Goal: Understand process/instructions: Learn how to perform a task or action

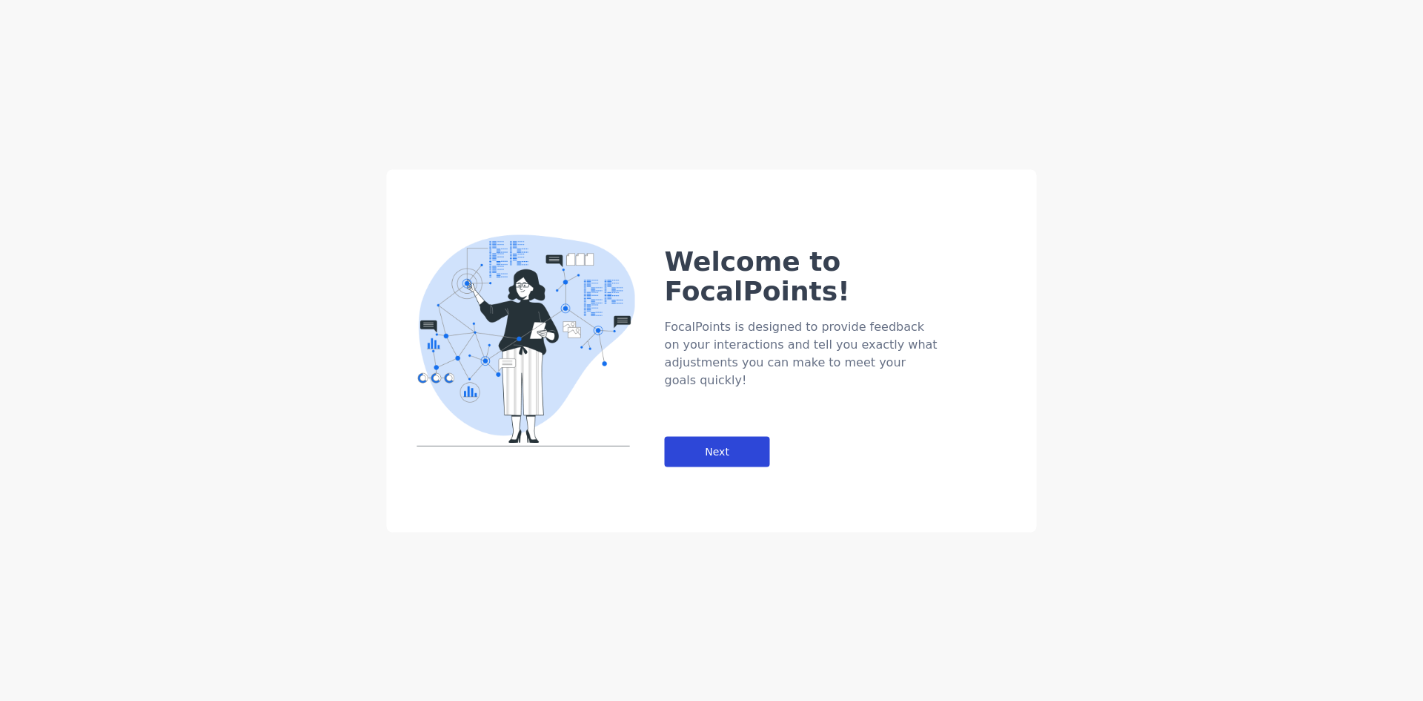
click at [714, 436] on div "Next" at bounding box center [717, 451] width 105 height 30
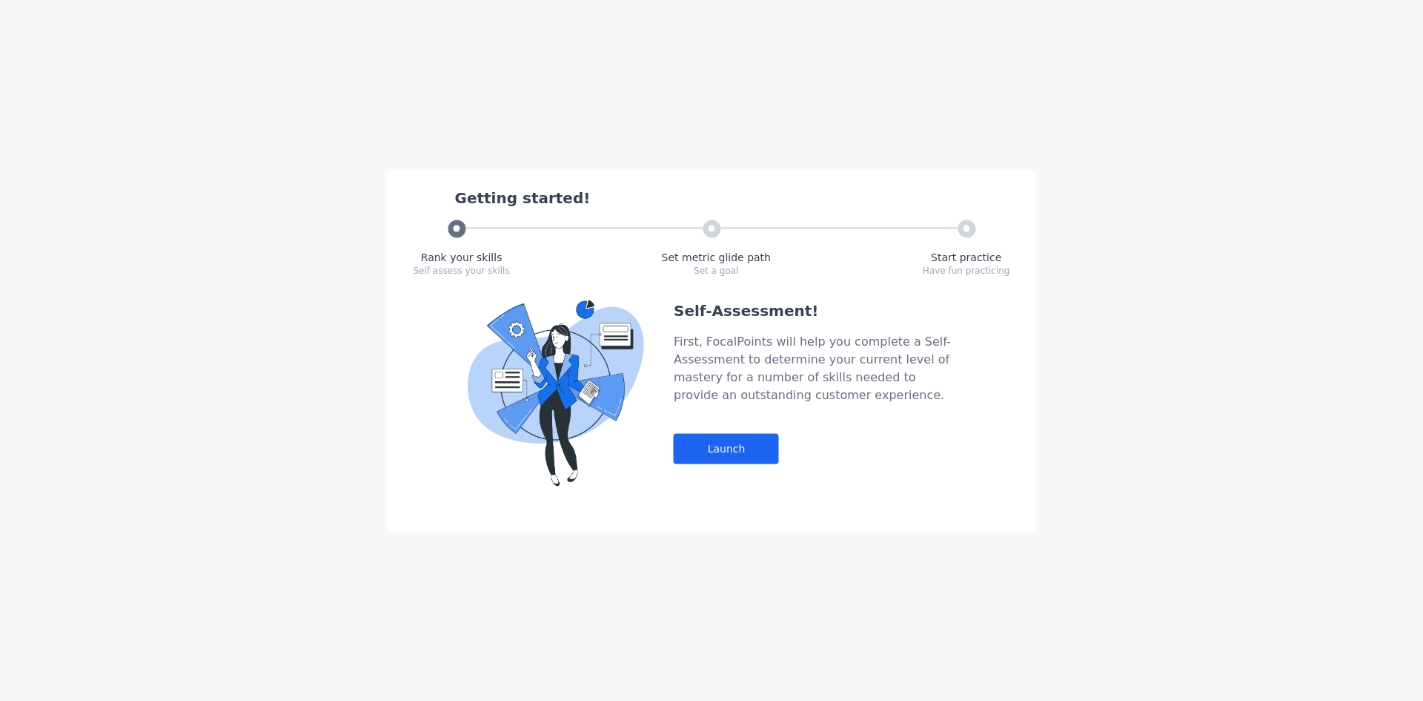
click at [728, 463] on div "Self-Assessment! First, FocalPoints will help you complete a Self-Assessment to…" at bounding box center [815, 392] width 282 height 186
click at [732, 453] on div "Launch" at bounding box center [726, 448] width 105 height 30
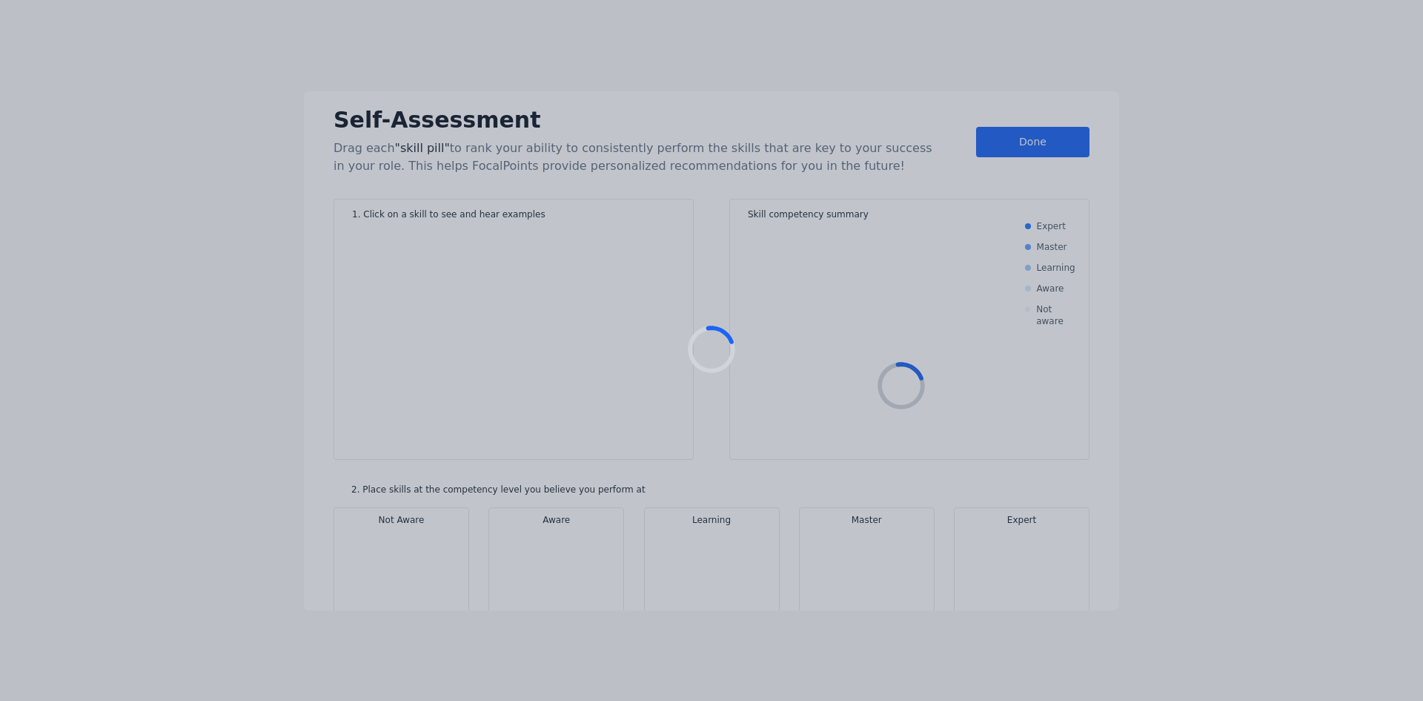
click at [729, 457] on div at bounding box center [711, 350] width 1423 height 701
drag, startPoint x: 729, startPoint y: 457, endPoint x: 741, endPoint y: 448, distance: 15.4
click at [729, 457] on div at bounding box center [711, 350] width 1423 height 701
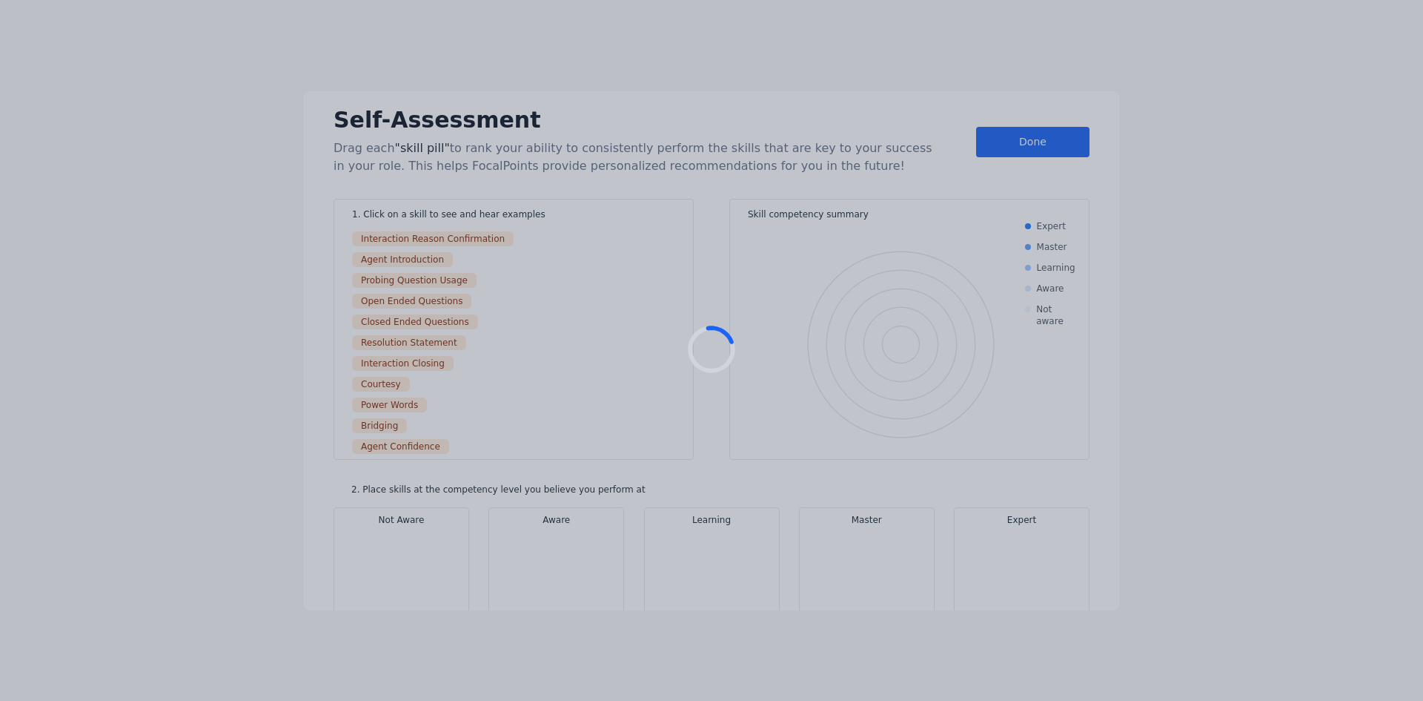
click at [1010, 130] on div at bounding box center [711, 350] width 1423 height 701
click at [1009, 133] on div at bounding box center [711, 350] width 1423 height 701
click at [1007, 139] on div at bounding box center [711, 350] width 1423 height 701
click at [1007, 142] on div at bounding box center [711, 350] width 1423 height 701
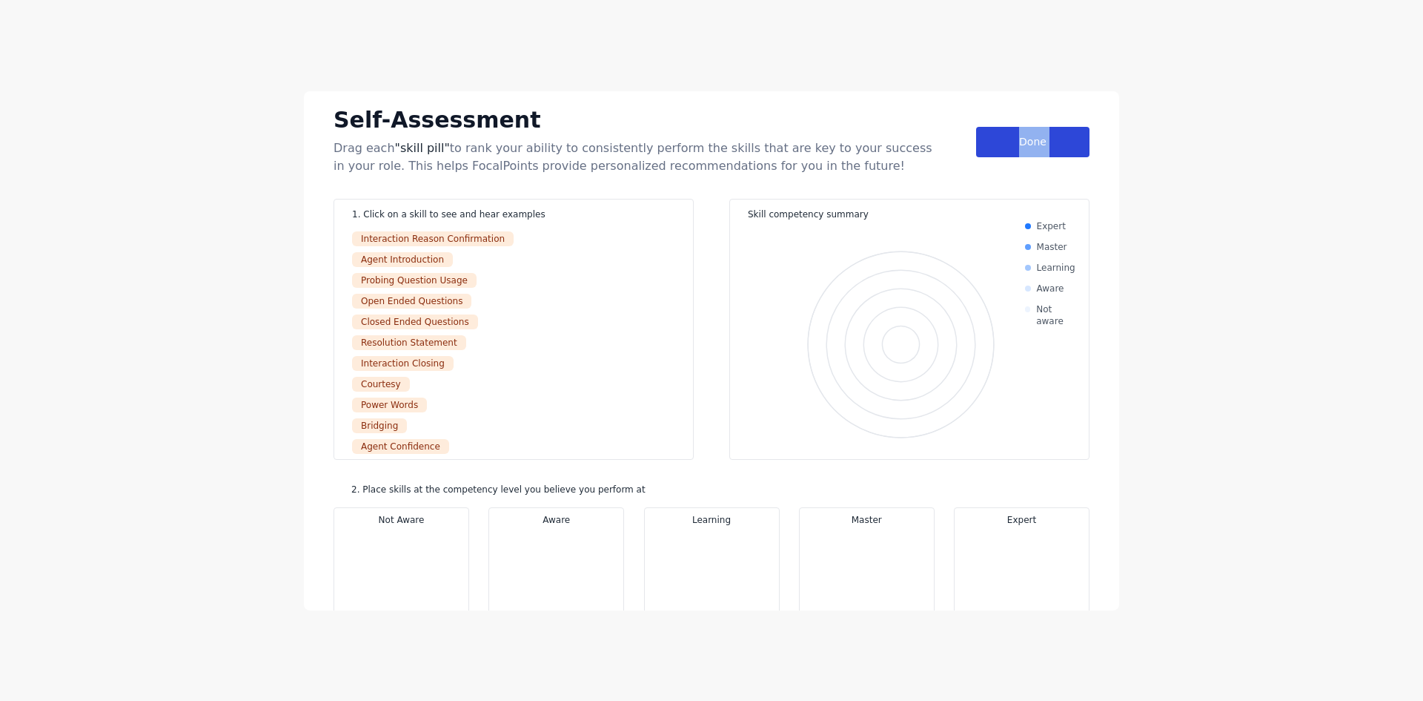
click at [1007, 142] on div "Done" at bounding box center [1032, 142] width 113 height 30
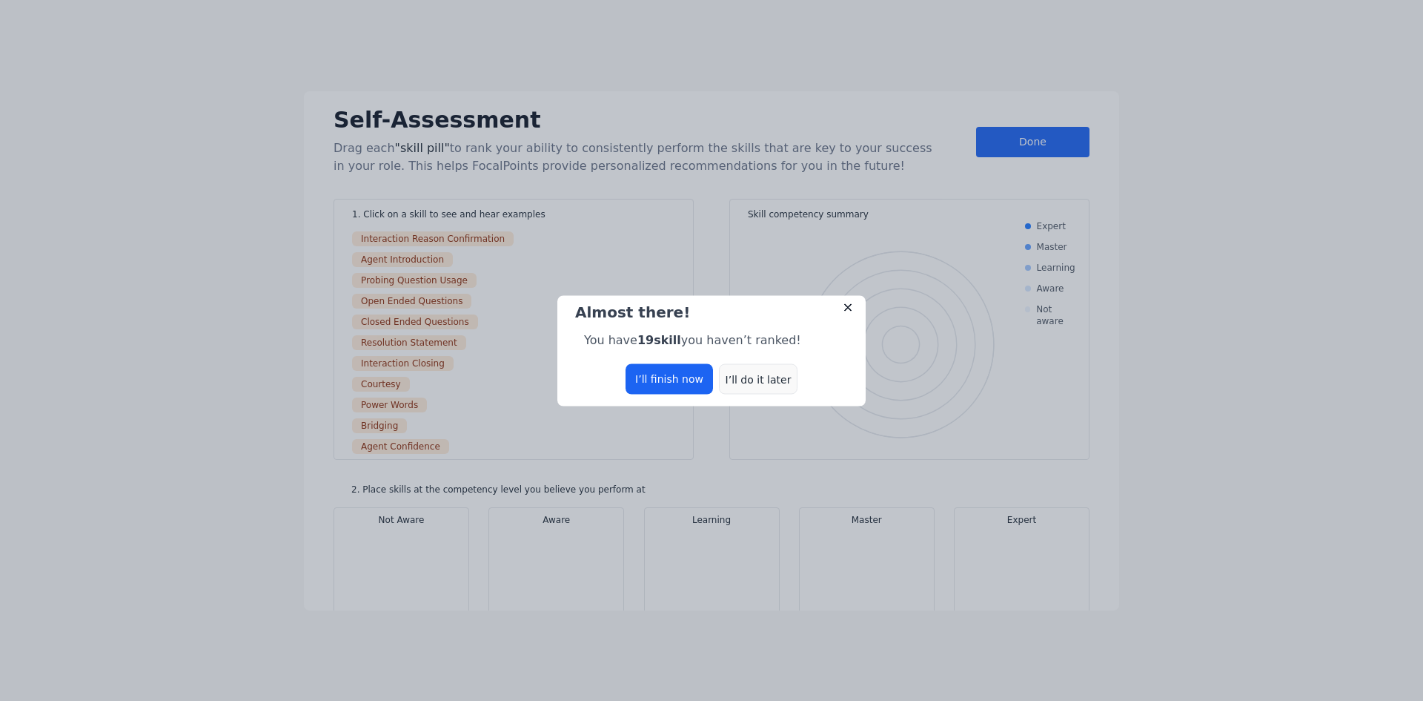
click at [784, 364] on div "I’ll do it later" at bounding box center [758, 378] width 79 height 30
click at [780, 368] on div "I’ll do it later" at bounding box center [758, 378] width 79 height 30
click at [771, 379] on div "I’ll do it later" at bounding box center [758, 378] width 79 height 30
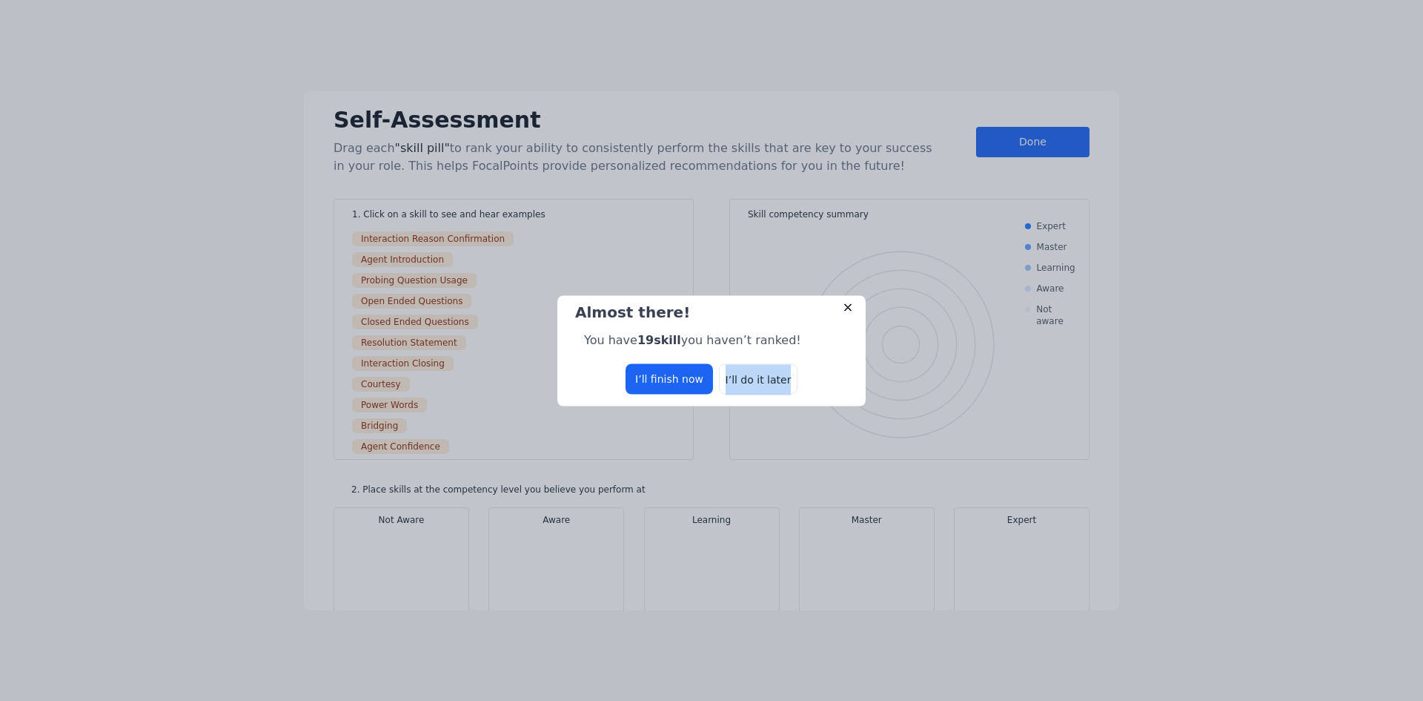
click at [845, 307] on img at bounding box center [848, 307] width 12 height 12
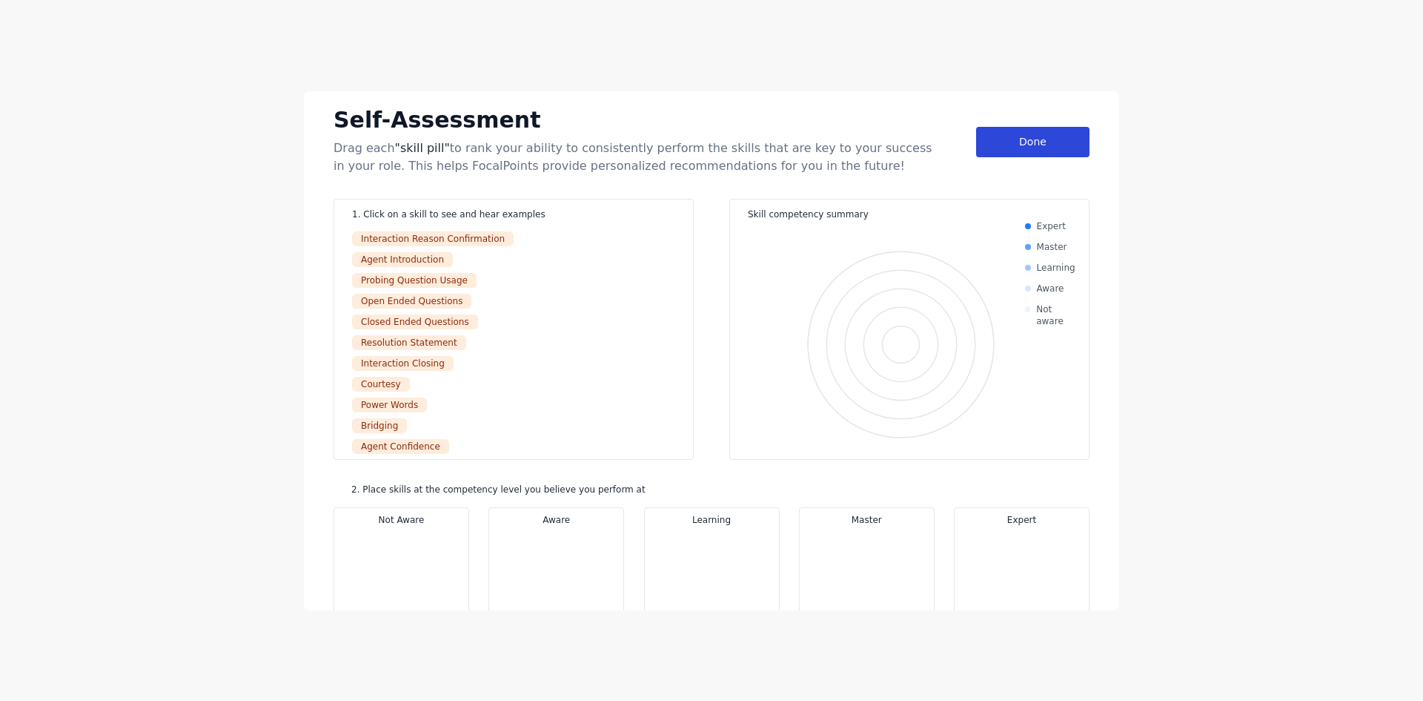
click at [1019, 151] on div "Done" at bounding box center [1032, 142] width 113 height 30
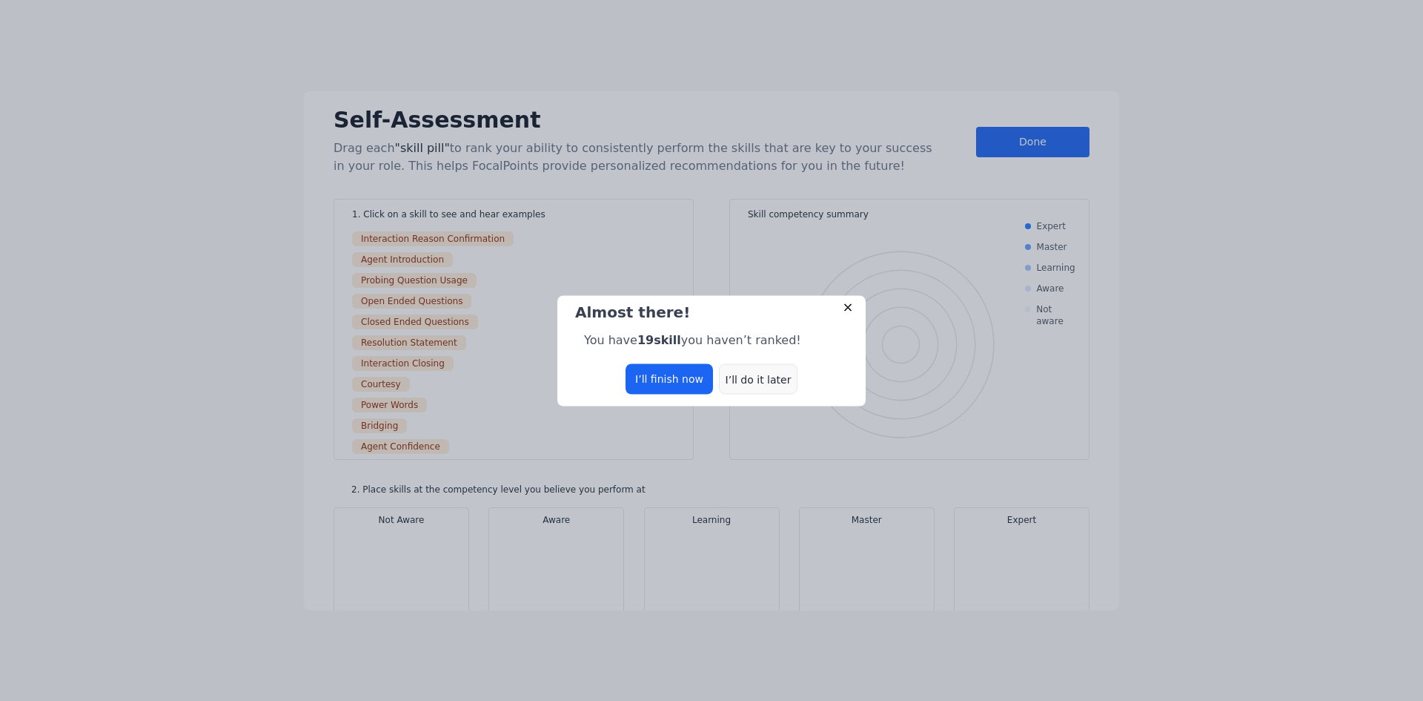
click at [738, 387] on div "I’ll do it later" at bounding box center [758, 378] width 79 height 30
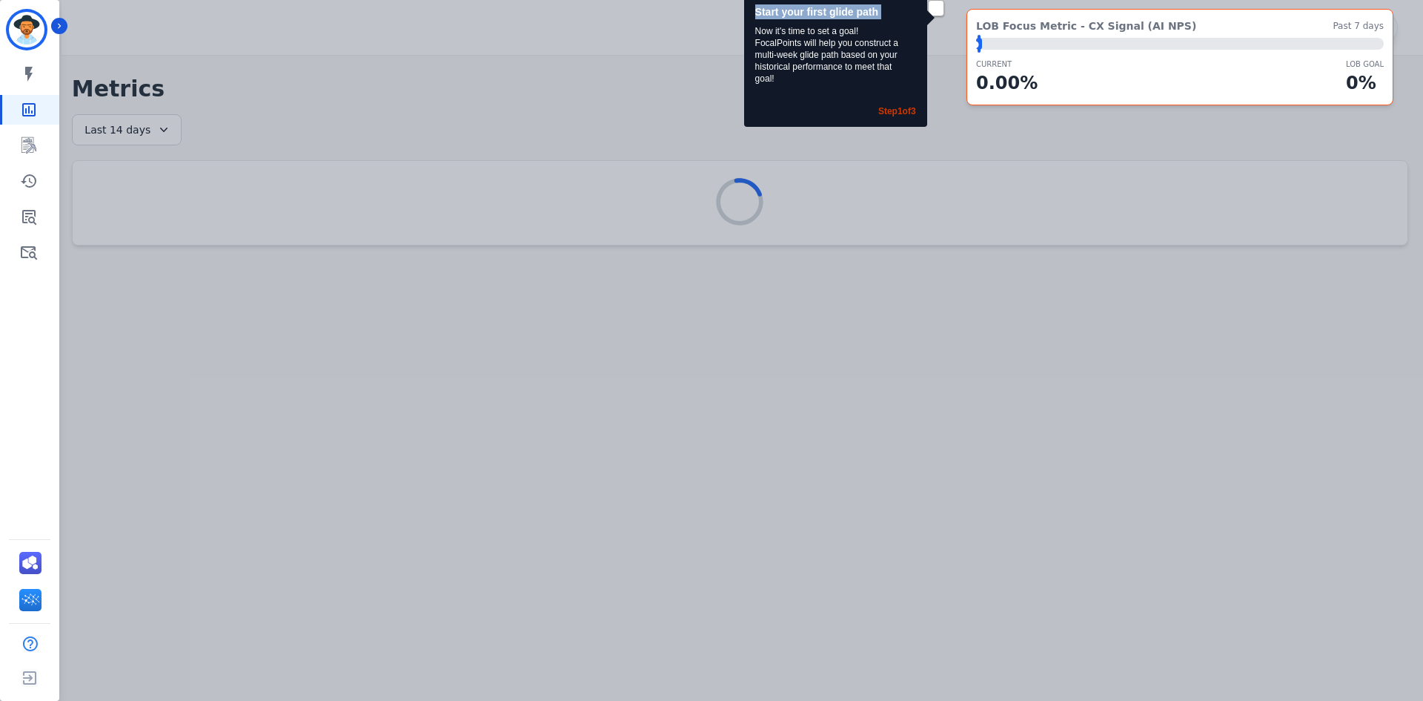
click at [742, 384] on main "**********" at bounding box center [740, 405] width 1366 height 701
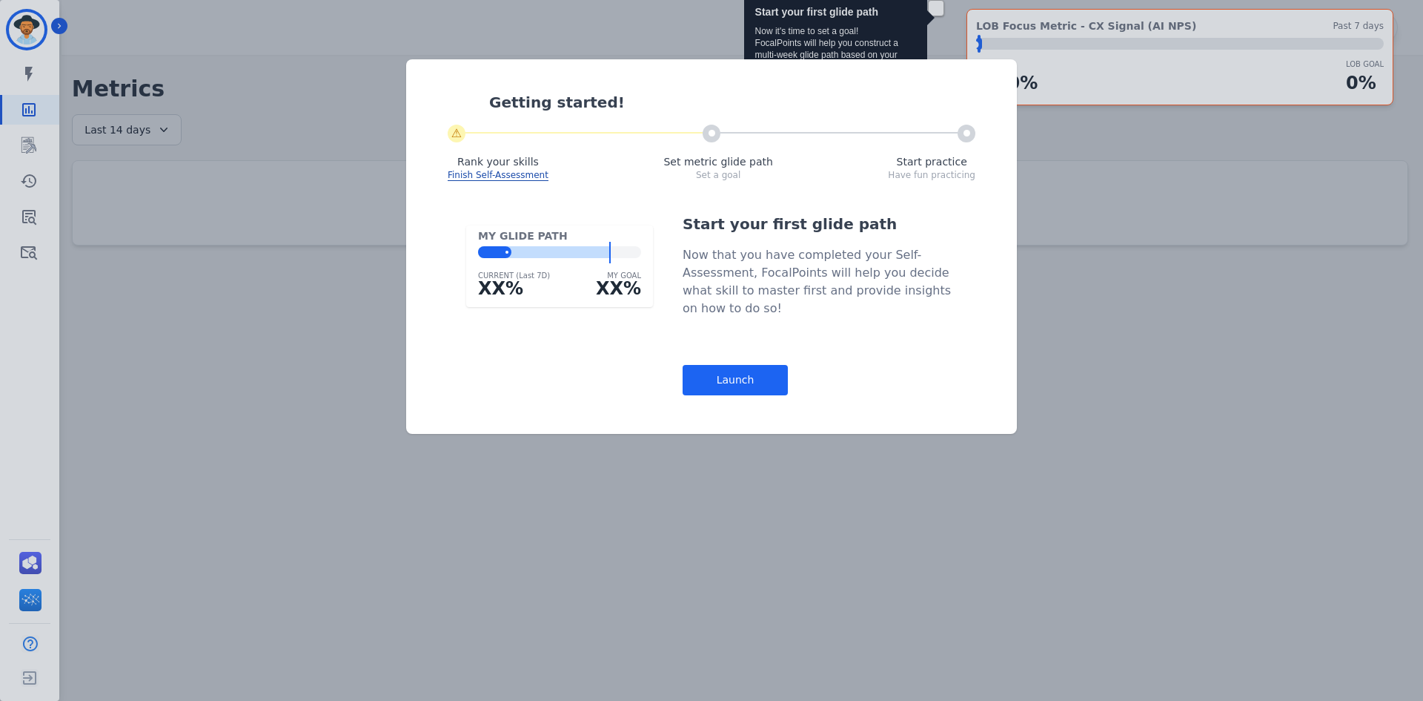
drag, startPoint x: 741, startPoint y: 383, endPoint x: 744, endPoint y: 368, distance: 15.0
click at [741, 383] on div "Launch" at bounding box center [735, 380] width 105 height 30
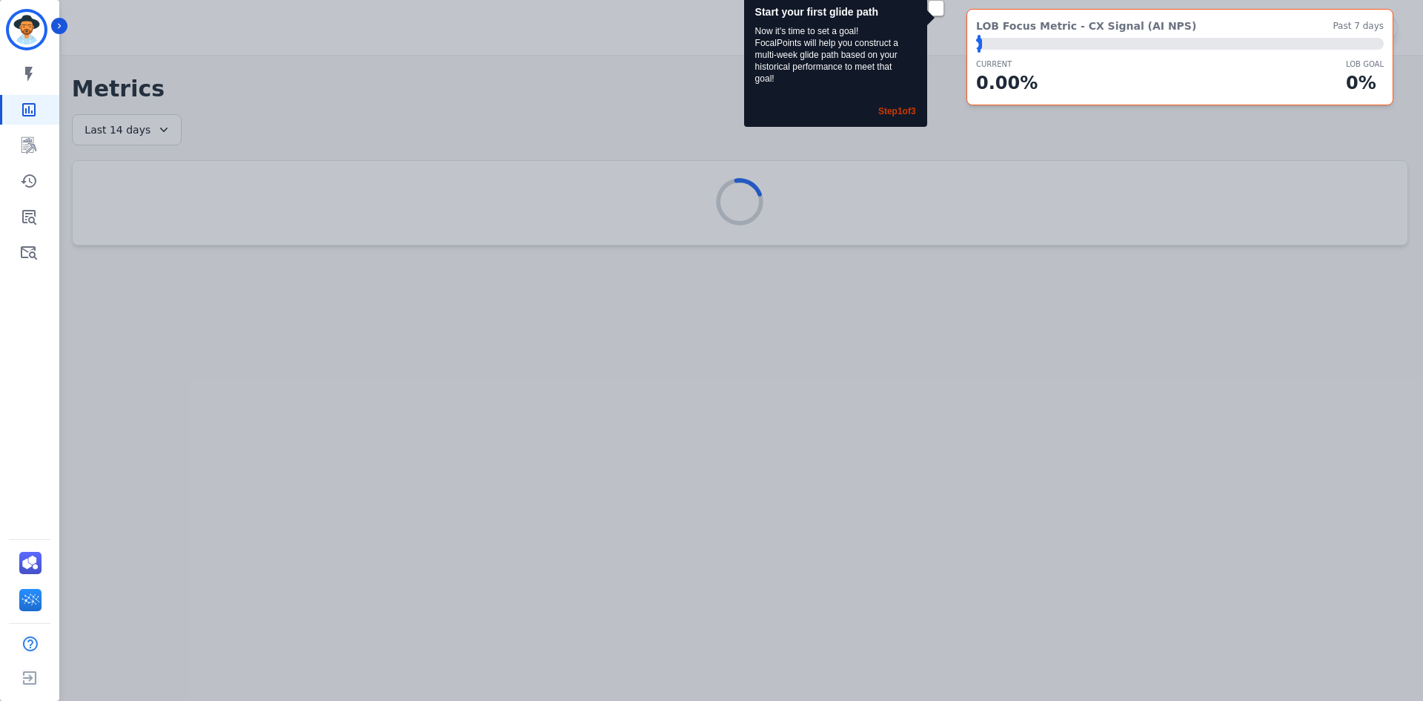
drag, startPoint x: 1126, startPoint y: 258, endPoint x: 1075, endPoint y: 224, distance: 61.5
click at [1128, 256] on div "Start your first glide path Now it's time to set a goal! FocalPoints will help …" at bounding box center [711, 350] width 1423 height 701
click at [819, 236] on div "Start your first glide path Now it's time to set a goal! FocalPoints will help …" at bounding box center [711, 350] width 1423 height 701
click at [232, 234] on div "Start your first glide path Now it's time to set a goal! FocalPoints will help …" at bounding box center [711, 350] width 1423 height 701
click at [24, 160] on div "My skills My Metrics Interaction Mining Coaching History Claims Quality Ticket/…" at bounding box center [29, 163] width 59 height 208
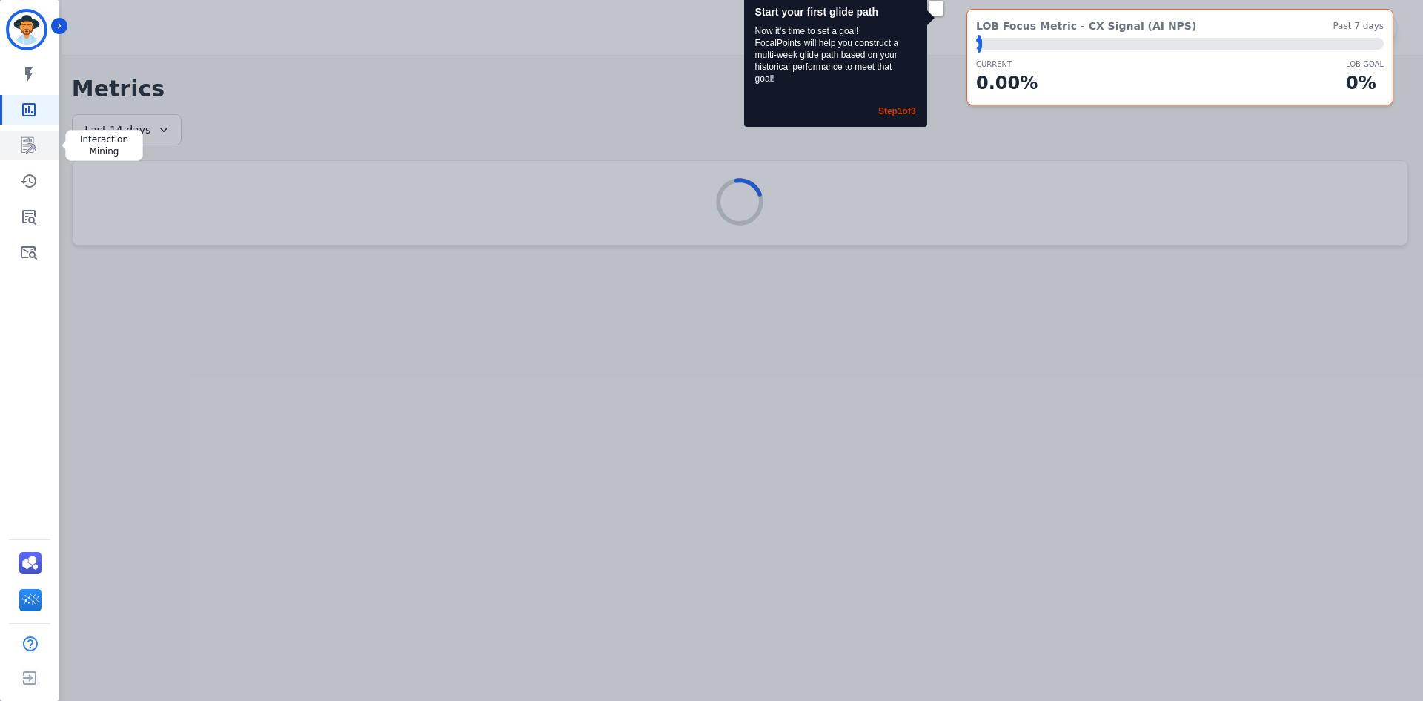
click at [29, 145] on icon "Sidebar" at bounding box center [29, 145] width 18 height 18
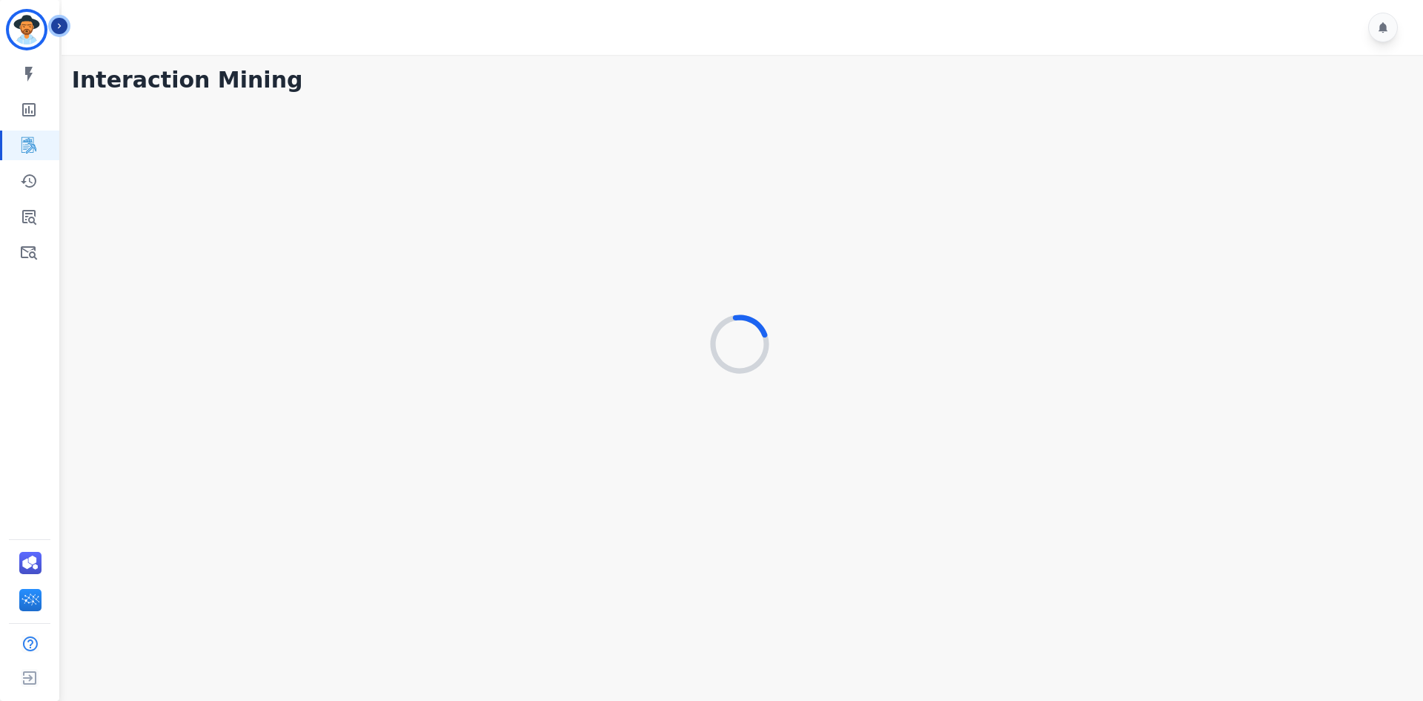
click at [63, 20] on button "Icon description" at bounding box center [59, 26] width 16 height 16
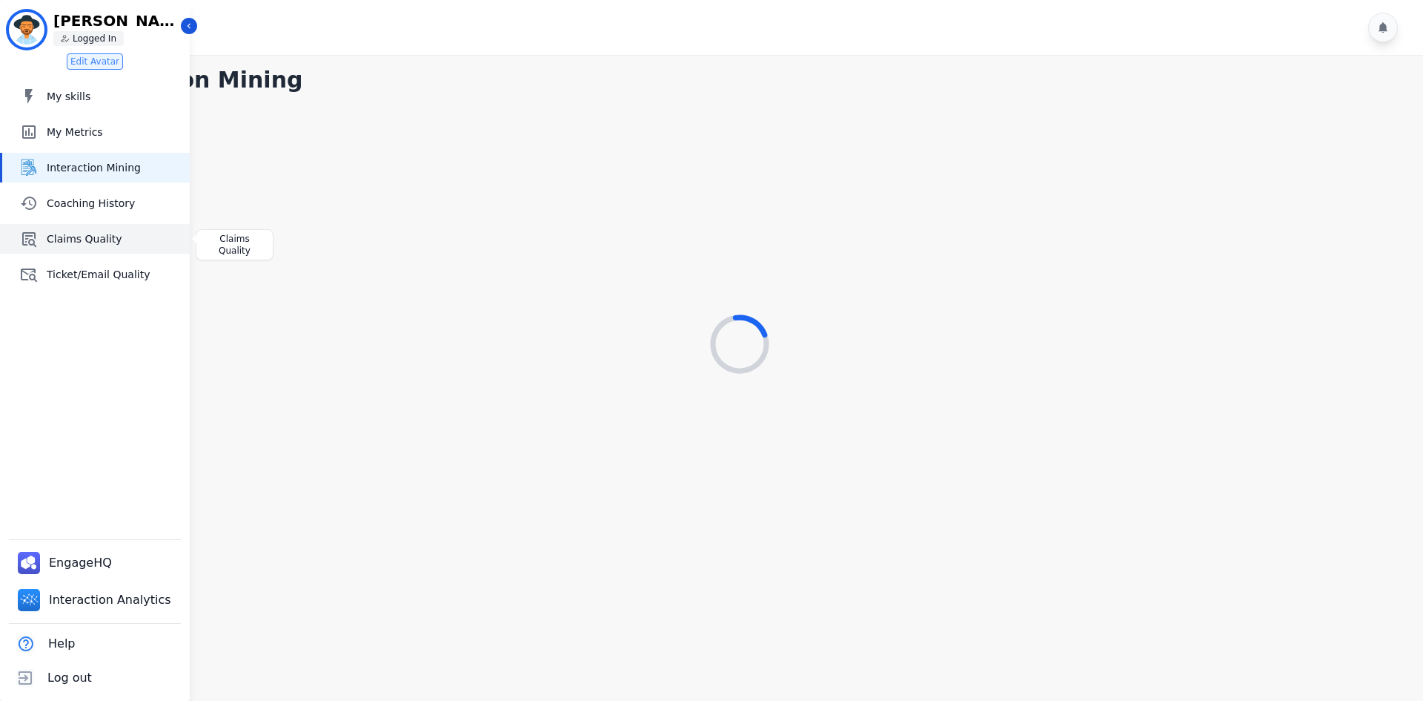
click at [87, 234] on span "Claims Quality" at bounding box center [115, 238] width 137 height 15
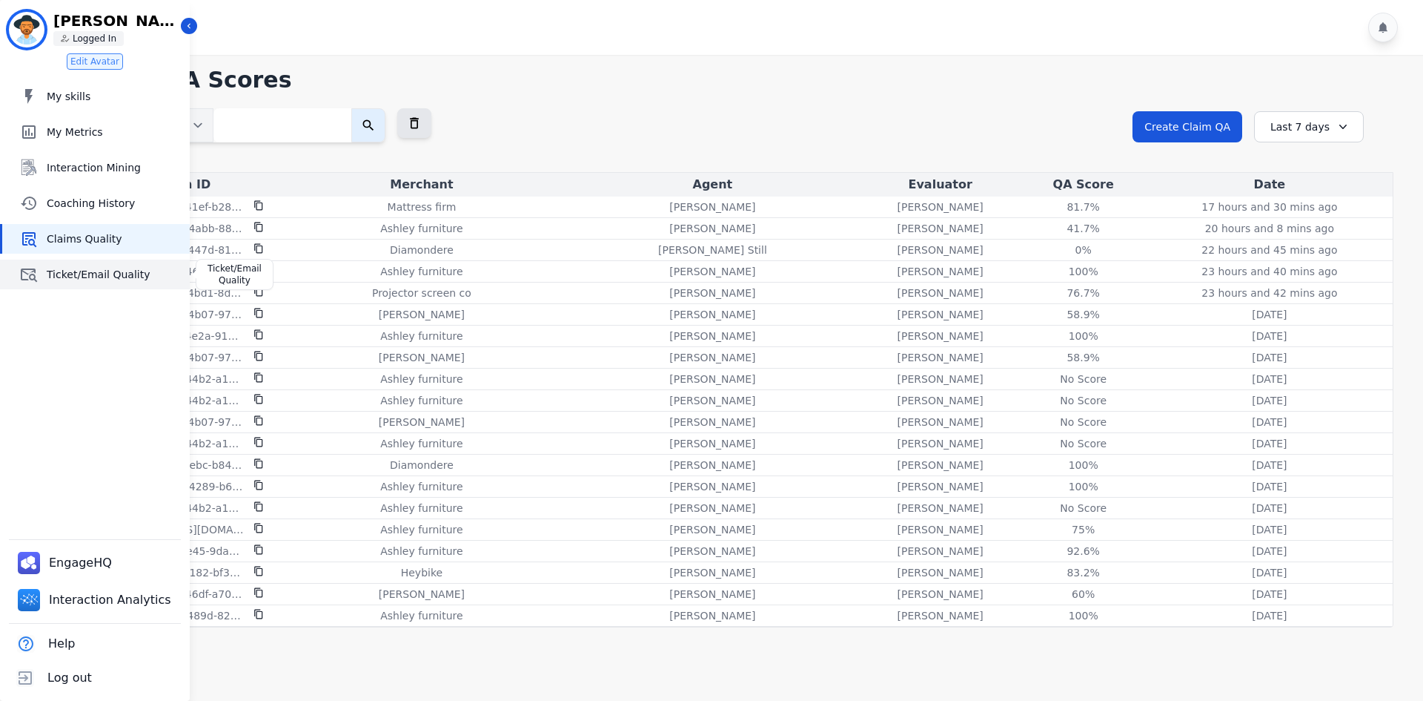
click at [101, 269] on span "Ticket/Email Quality" at bounding box center [115, 274] width 137 height 15
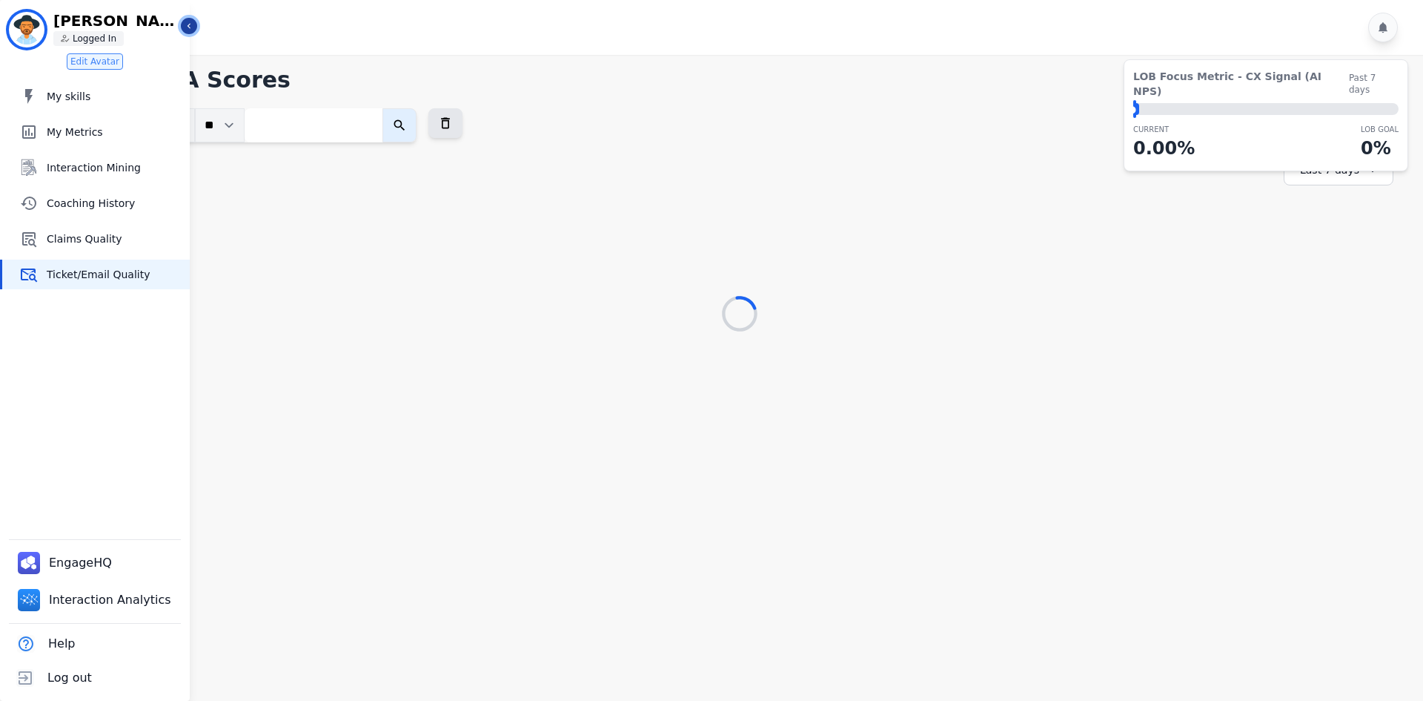
click at [186, 27] on icon "Sidebar" at bounding box center [189, 26] width 10 height 10
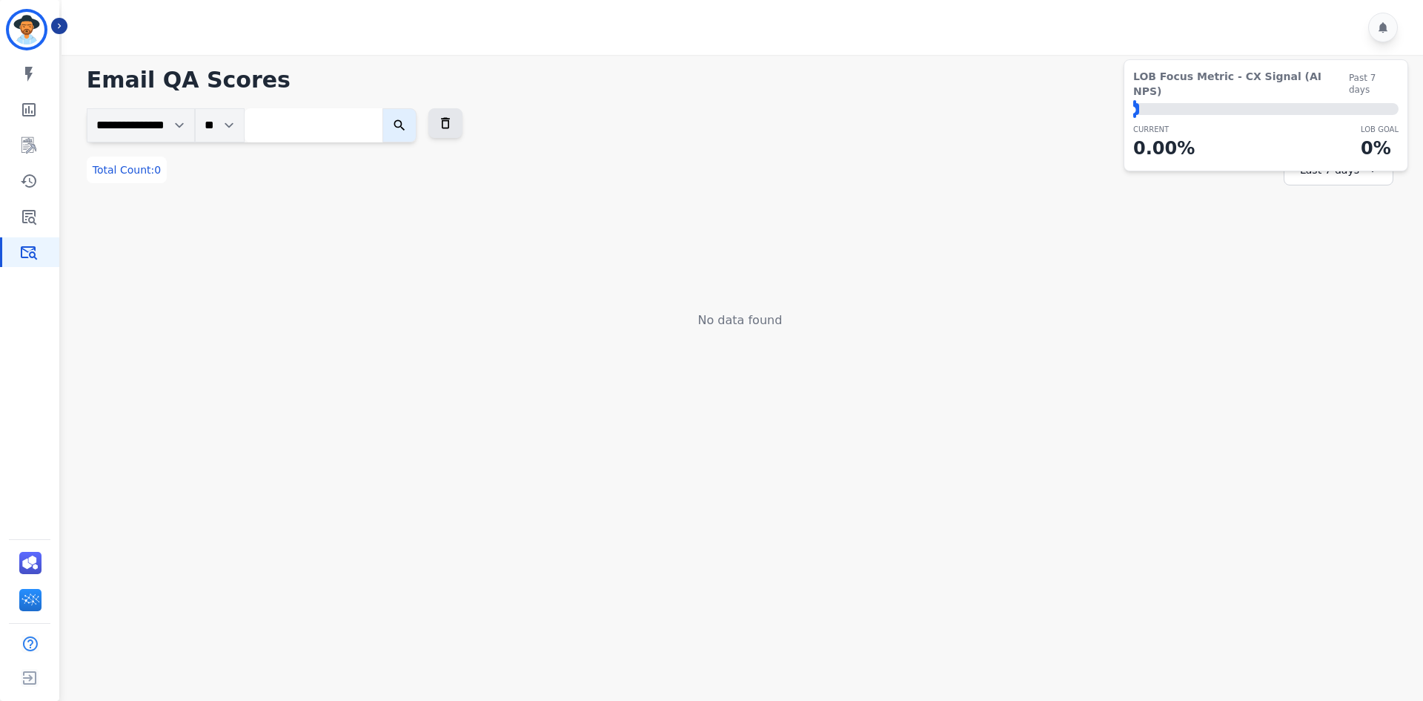
click at [1197, 206] on div "No data found" at bounding box center [740, 264] width 1307 height 129
click at [1141, 103] on div "⬤ LOB Goal: 1.00%" at bounding box center [1265, 109] width 265 height 12
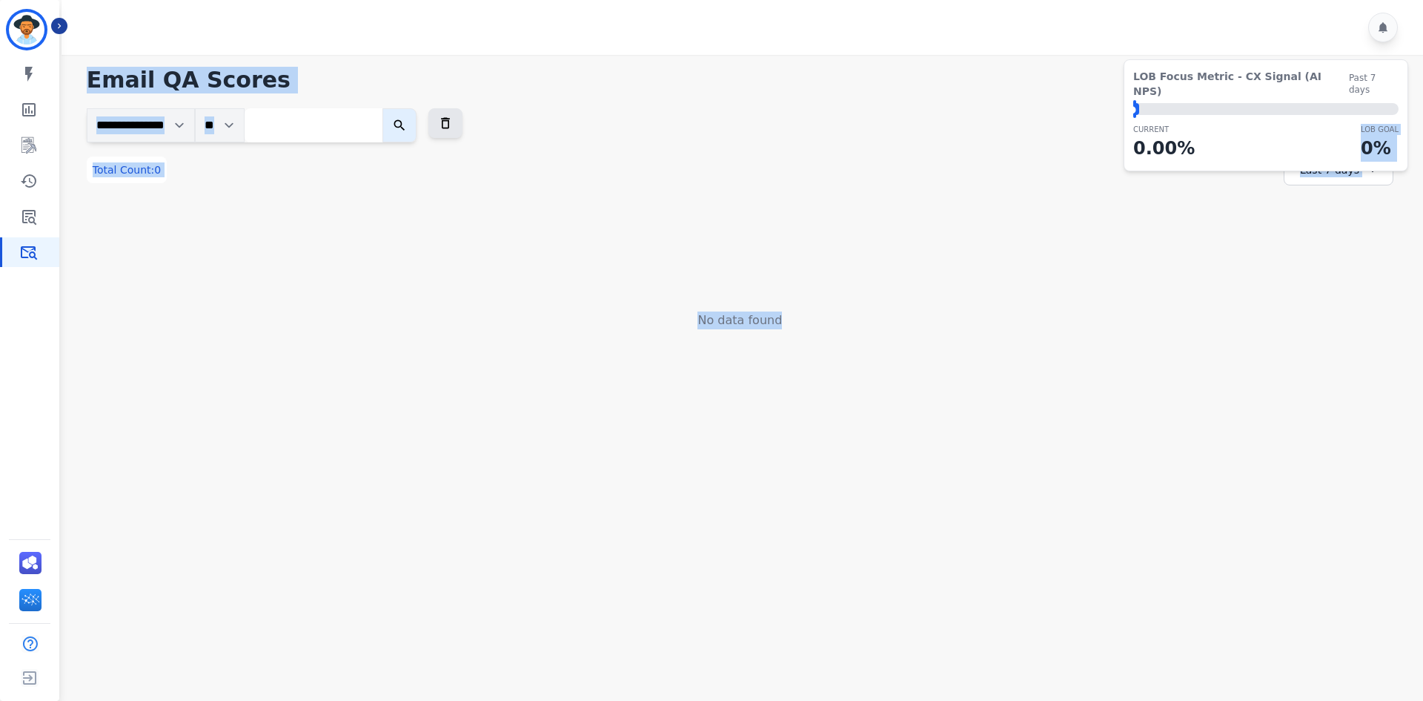
drag, startPoint x: 1236, startPoint y: 139, endPoint x: 1247, endPoint y: 208, distance: 69.0
click at [1247, 208] on div "**********" at bounding box center [740, 196] width 1366 height 283
click at [1284, 168] on div "Last 7 days" at bounding box center [1339, 169] width 110 height 31
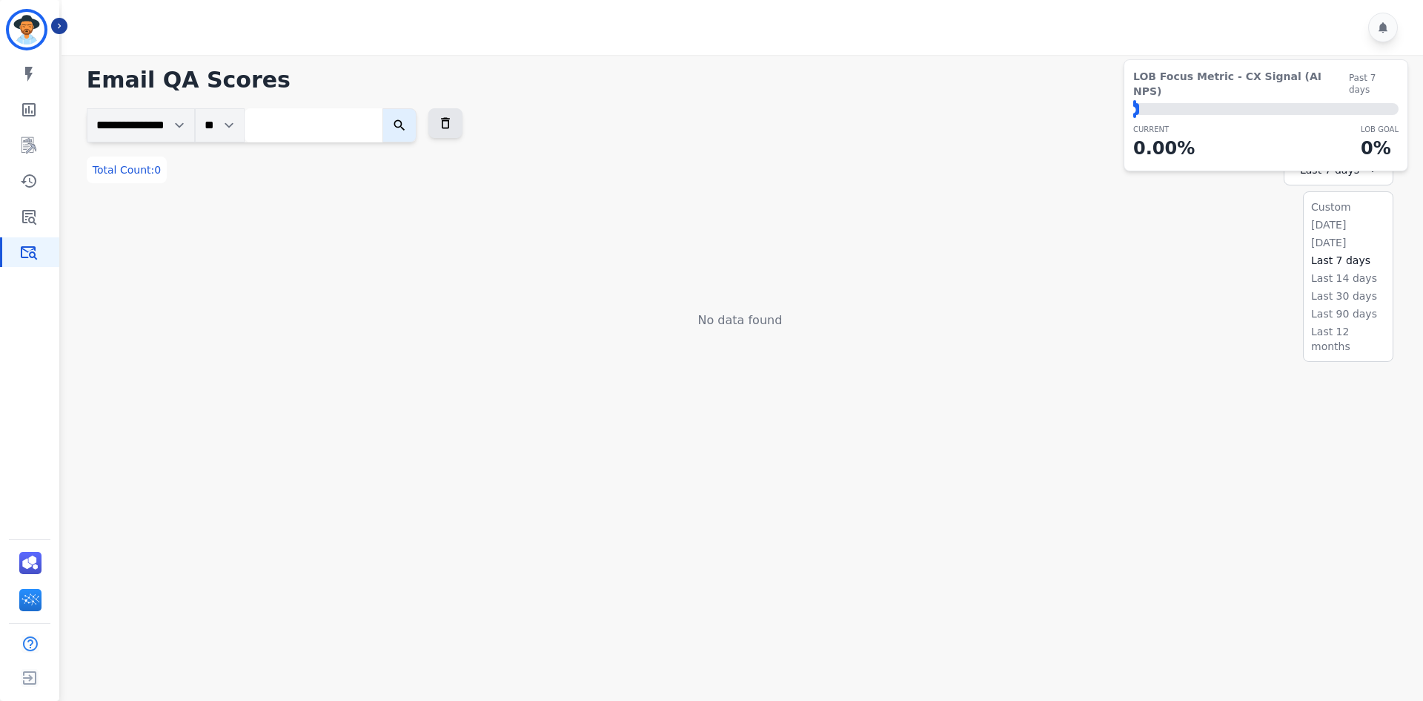
click at [1316, 175] on div "Last 7 days" at bounding box center [1339, 169] width 110 height 31
click at [1181, 236] on div "No data found" at bounding box center [740, 264] width 1307 height 129
click at [1355, 176] on div "Last 7 days" at bounding box center [1339, 169] width 110 height 31
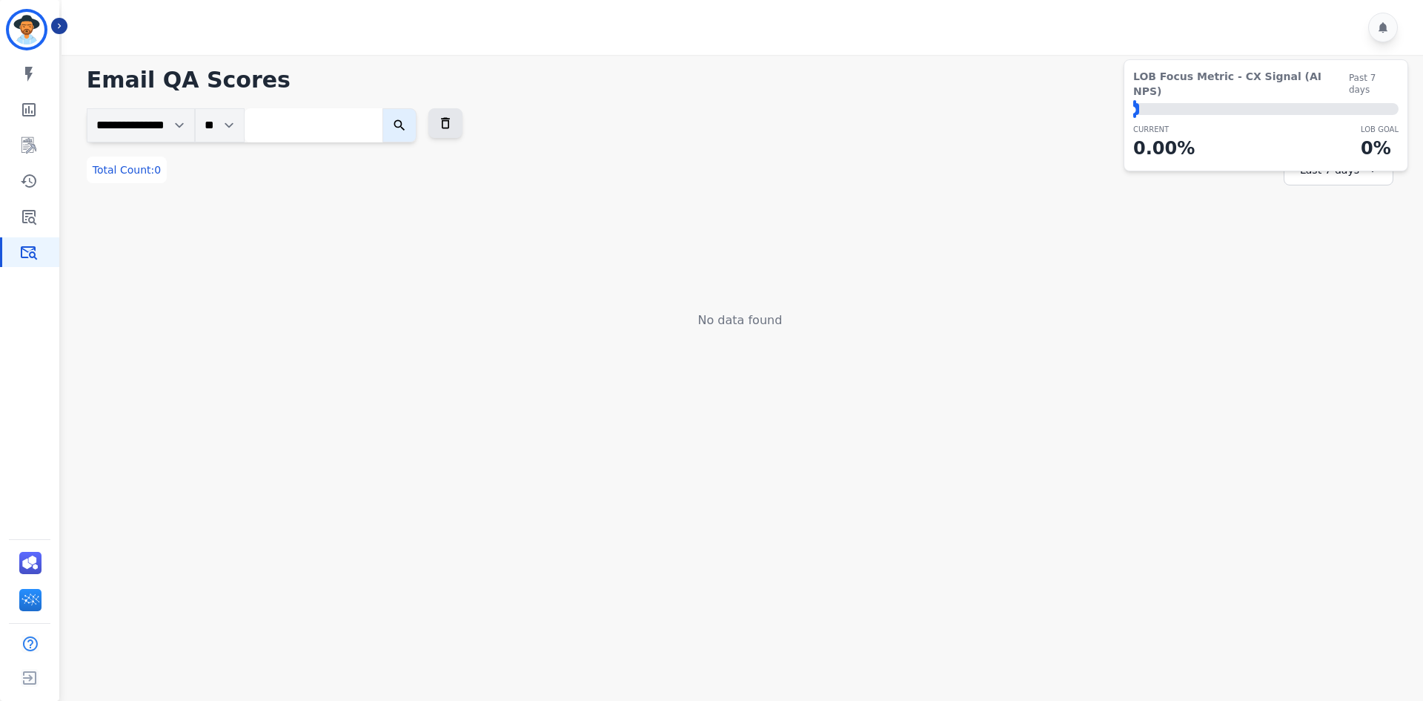
click at [1355, 176] on div "Last 7 days" at bounding box center [1339, 169] width 110 height 31
click at [453, 118] on icon at bounding box center [445, 123] width 15 height 15
click at [64, 26] on button "Icon description" at bounding box center [59, 26] width 16 height 16
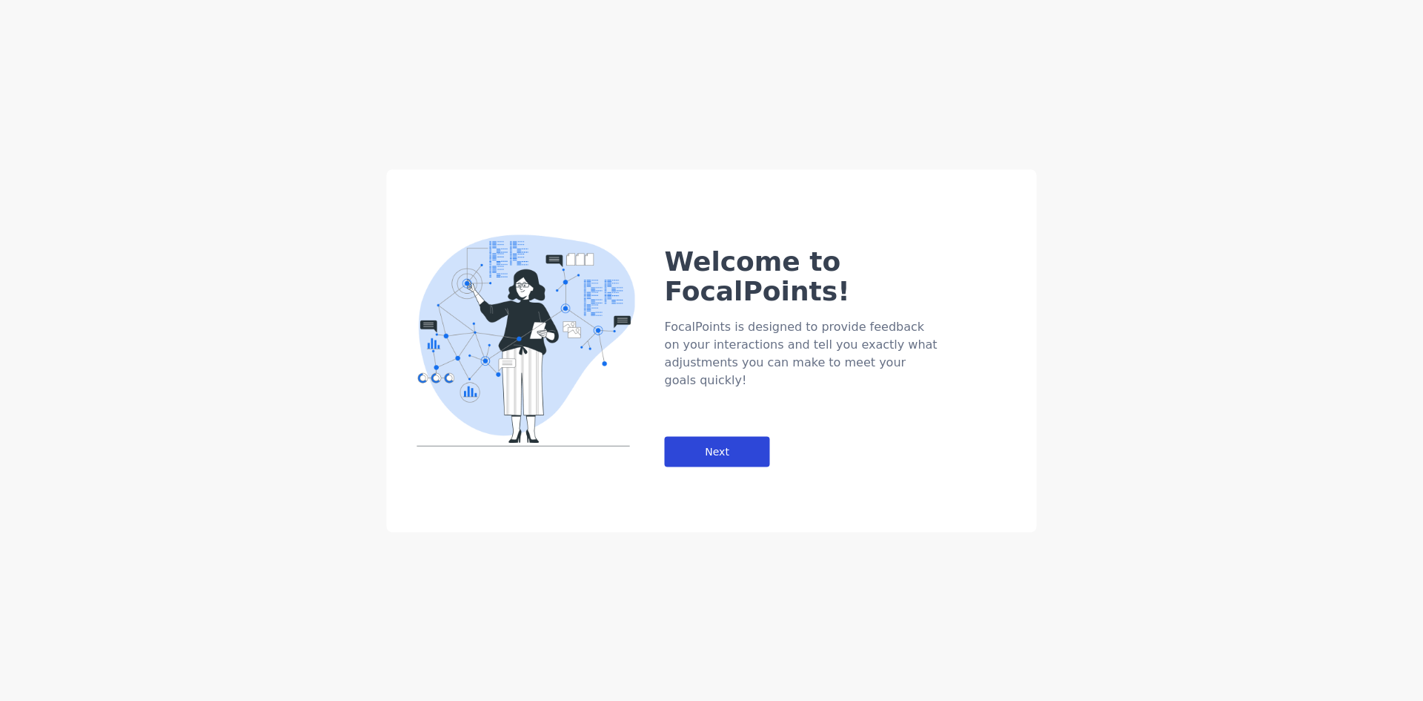
click at [708, 436] on div "Next" at bounding box center [717, 451] width 105 height 30
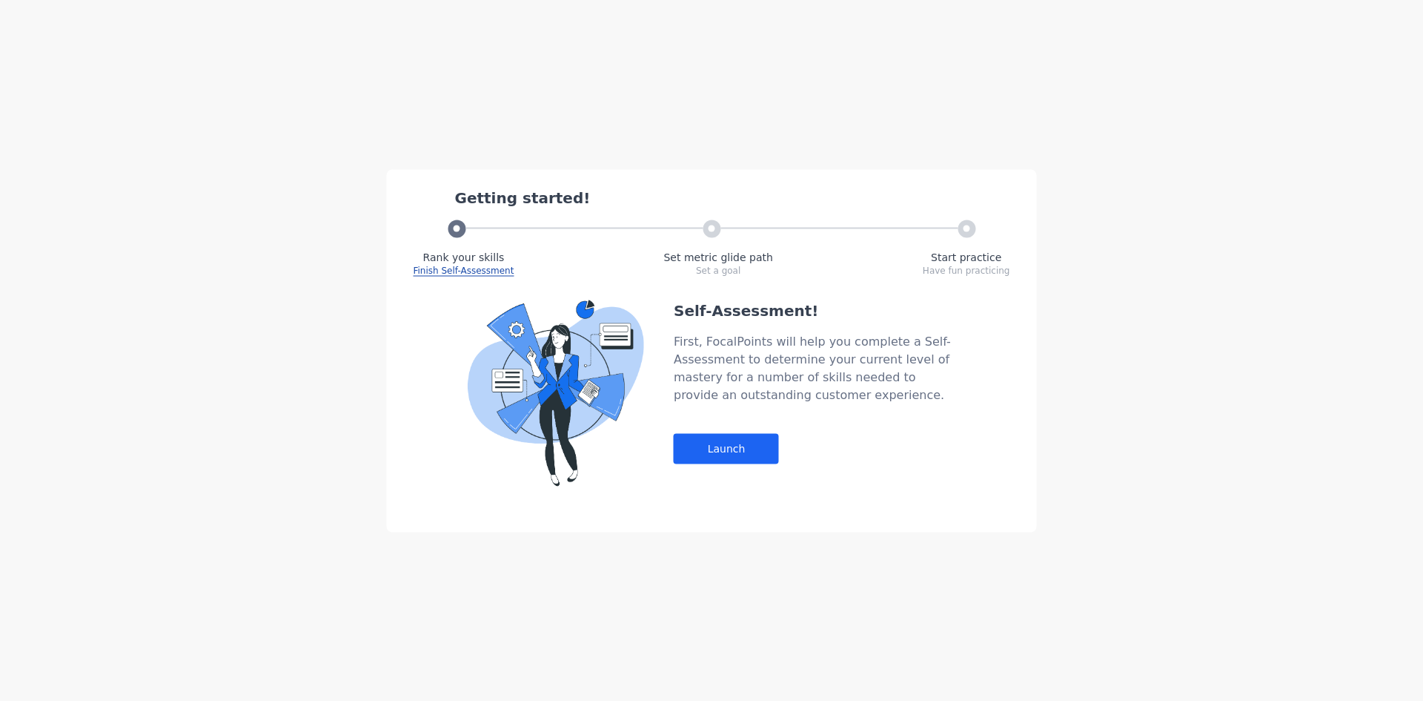
click at [726, 427] on div "Self-Assessment! First, FocalPoints will help you complete a Self-Assessment to…" at bounding box center [815, 392] width 282 height 186
click at [720, 450] on div "Launch" at bounding box center [726, 448] width 105 height 30
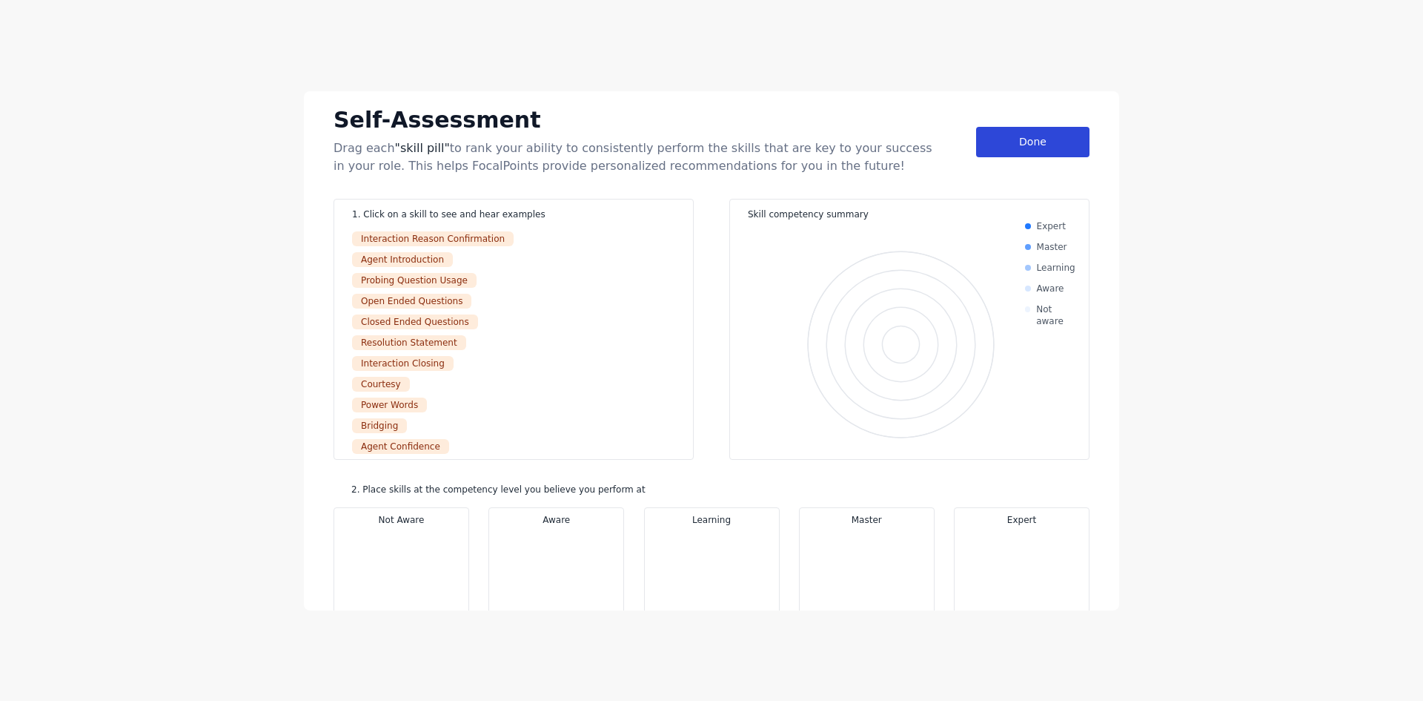
click at [1044, 140] on div "Done" at bounding box center [1032, 142] width 113 height 30
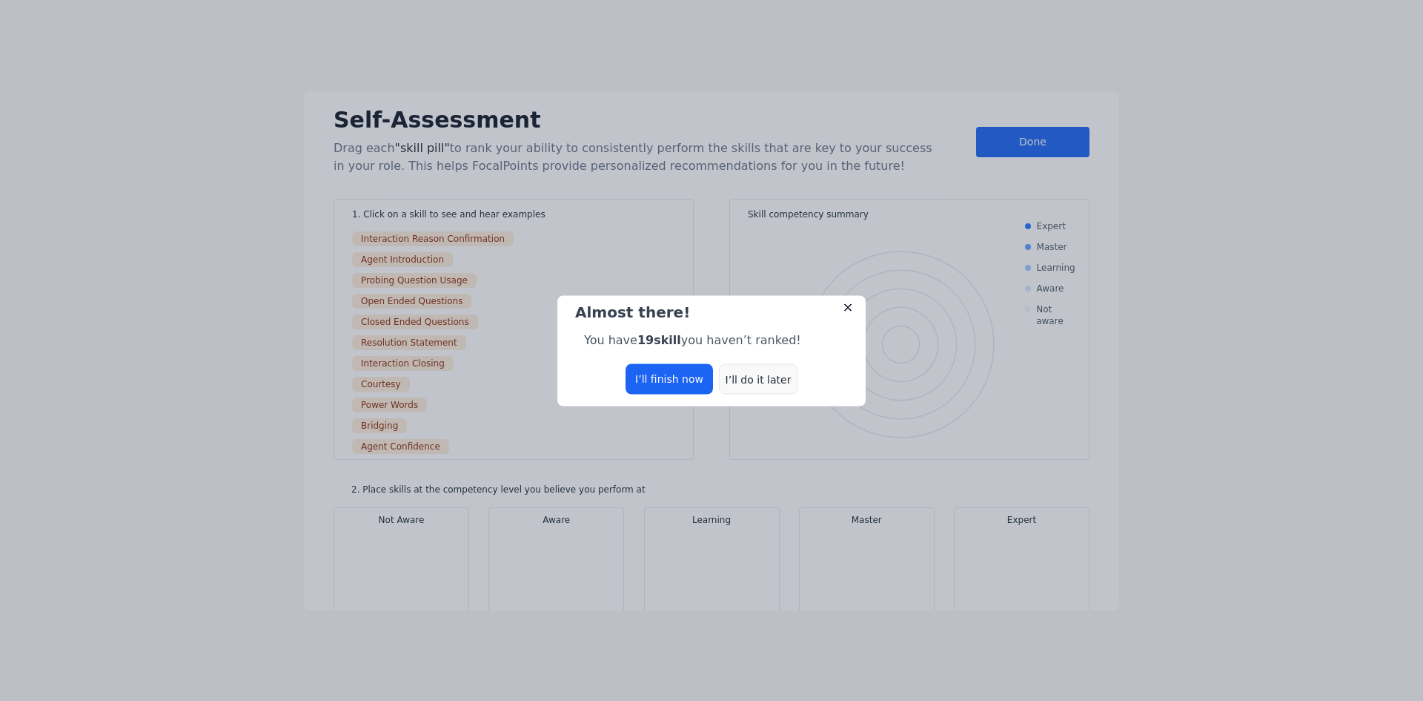
click at [771, 383] on div "I’ll do it later" at bounding box center [758, 378] width 79 height 30
click at [758, 379] on div "I’ll do it later" at bounding box center [758, 378] width 79 height 30
click at [850, 306] on img at bounding box center [848, 307] width 12 height 12
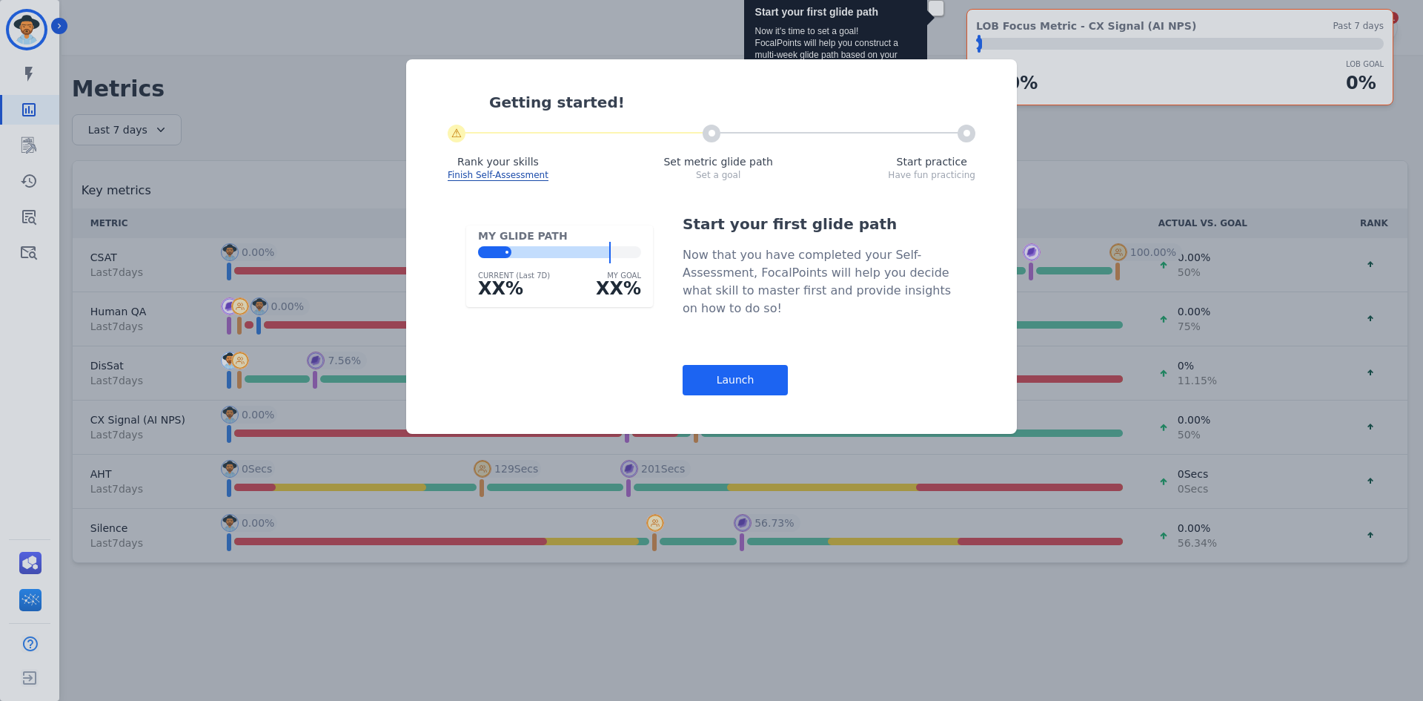
click at [21, 234] on div "Getting started! ⚠ Rank your skills Finish Self-Assessment Set metric glide pat…" at bounding box center [711, 350] width 1423 height 701
click at [18, 244] on div "Getting started! ⚠ Rank your skills Finish Self-Assessment Set metric glide pat…" at bounding box center [711, 350] width 1423 height 701
click at [20, 251] on div "Getting started! ⚠ Rank your skills Finish Self-Assessment Set metric glide pat…" at bounding box center [711, 350] width 1423 height 701
click at [720, 388] on div "Launch" at bounding box center [735, 380] width 105 height 30
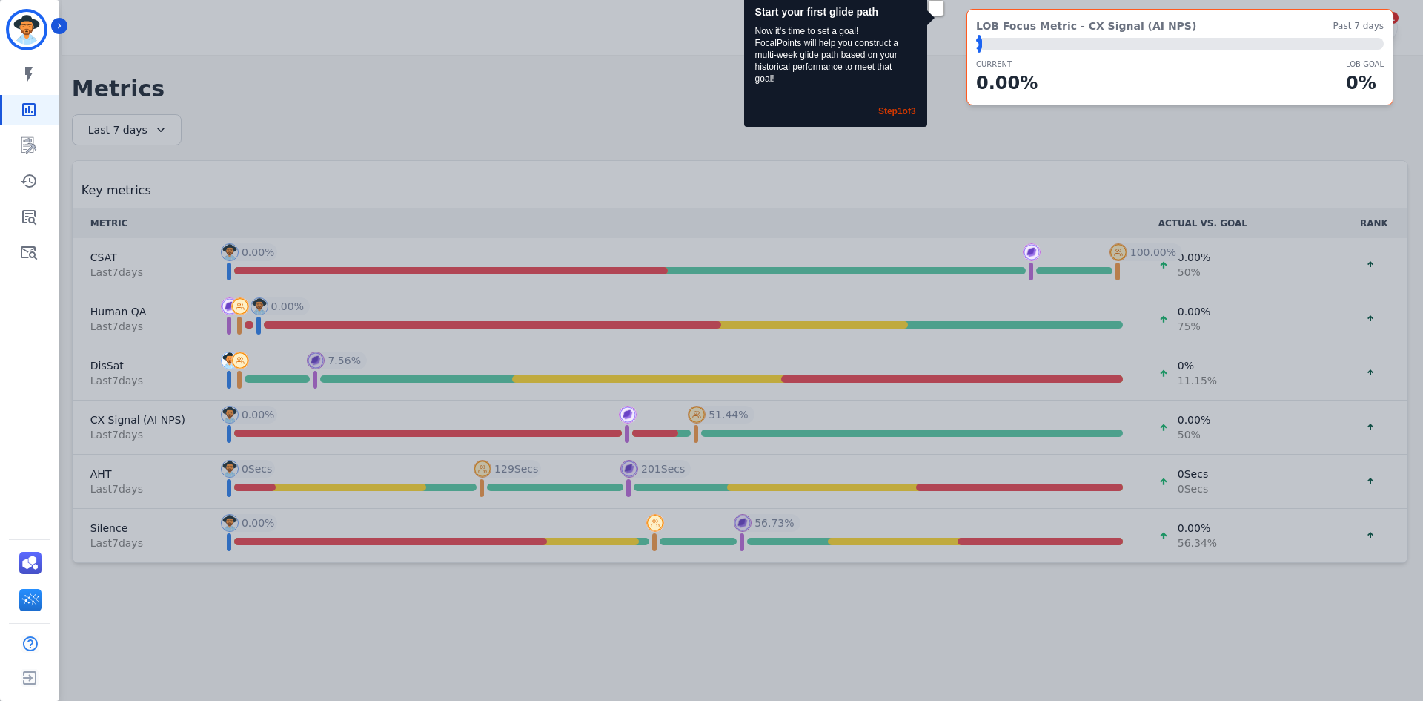
drag, startPoint x: 148, startPoint y: 240, endPoint x: 110, endPoint y: 242, distance: 37.9
click at [140, 241] on div "Start your first glide path Now it's time to set a goal! FocalPoints will help …" at bounding box center [711, 350] width 1423 height 701
click at [9, 241] on link "Sidebar" at bounding box center [30, 252] width 57 height 30
